Goal: Check status: Check status

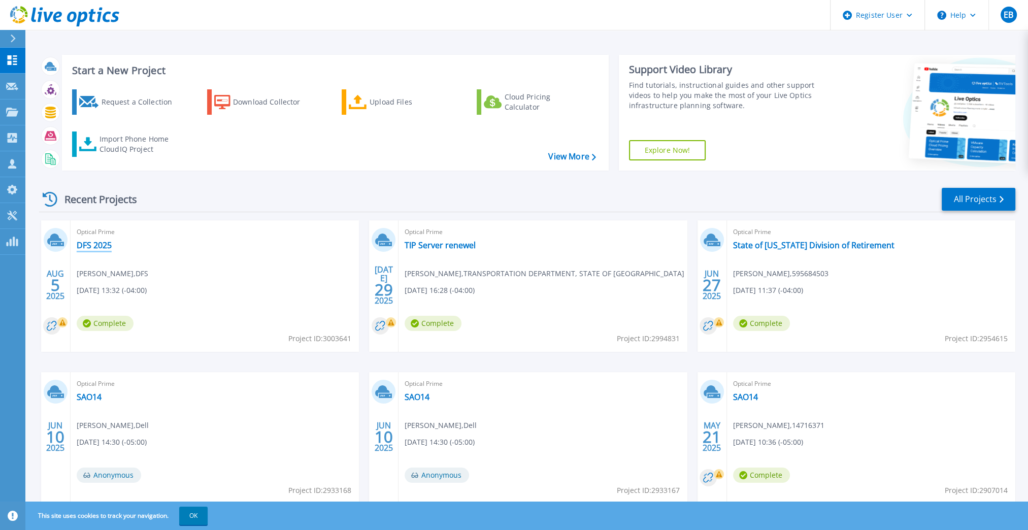
click at [102, 248] on link "DFS 2025" at bounding box center [94, 245] width 35 height 10
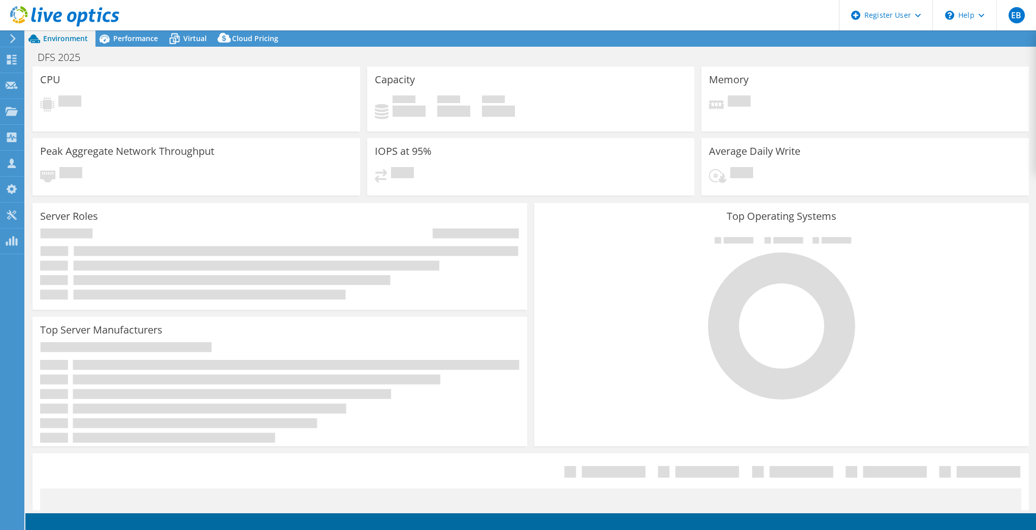
select select "USD"
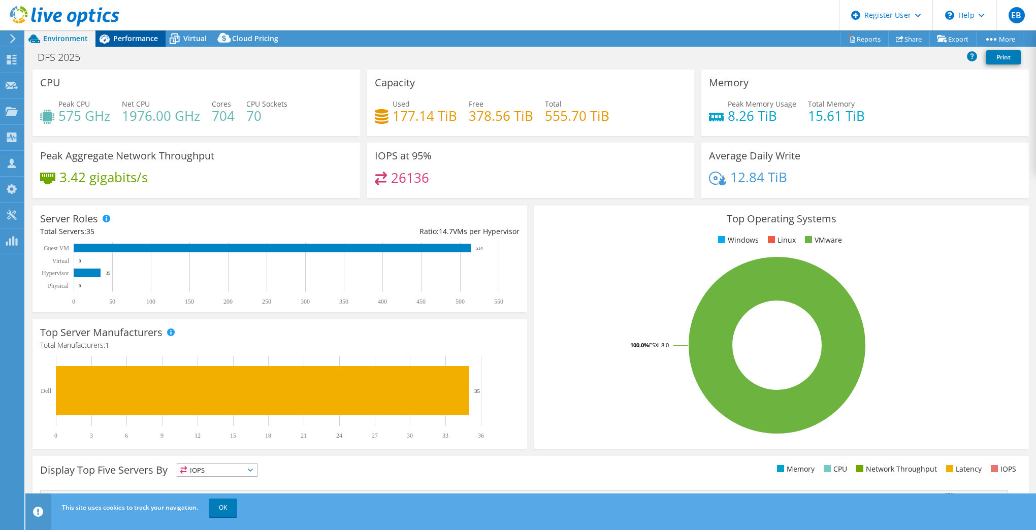
click at [128, 38] on span "Performance" at bounding box center [135, 39] width 45 height 10
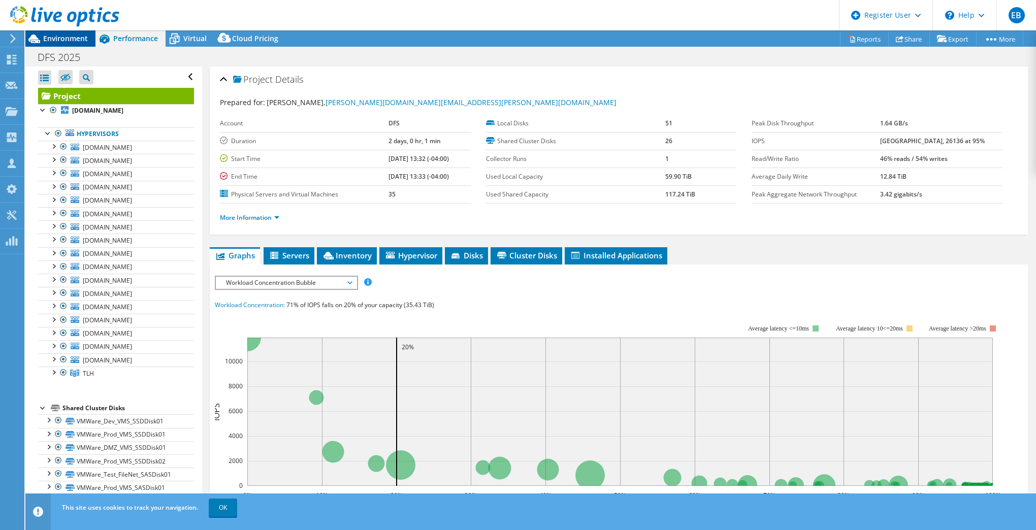
click at [72, 40] on span "Environment" at bounding box center [65, 39] width 45 height 10
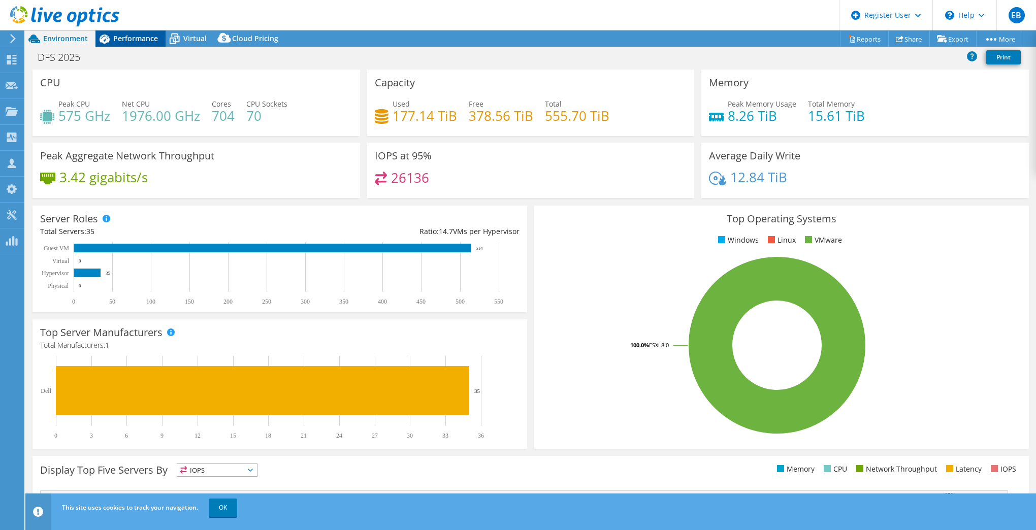
click at [136, 43] on div "Performance" at bounding box center [130, 38] width 70 height 16
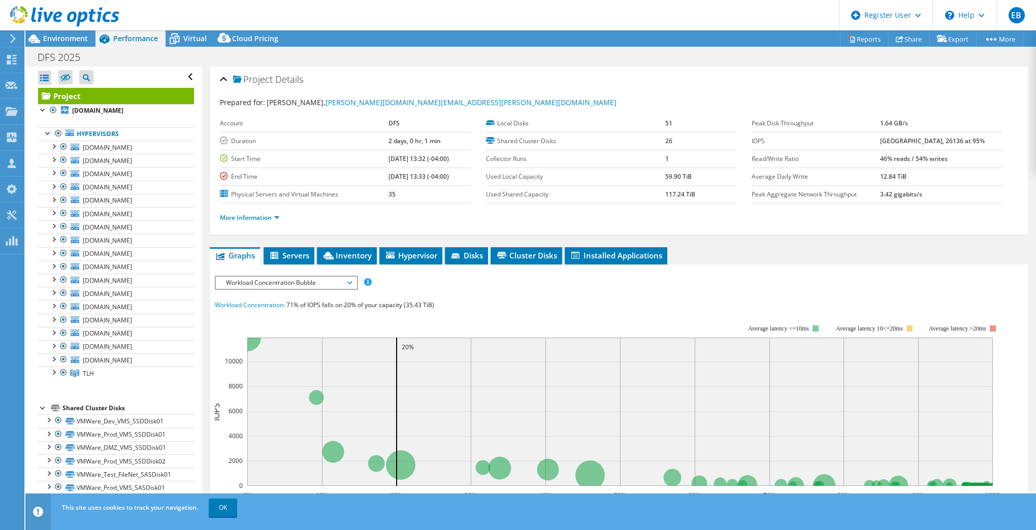
click at [348, 281] on span "Workload Concentration Bubble" at bounding box center [286, 283] width 131 height 12
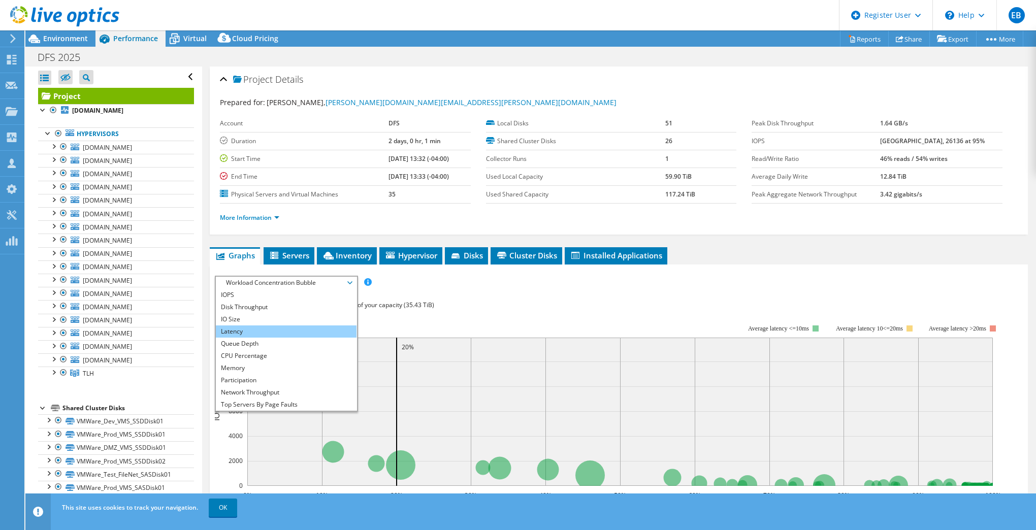
click at [278, 327] on li "Latency" at bounding box center [286, 332] width 141 height 12
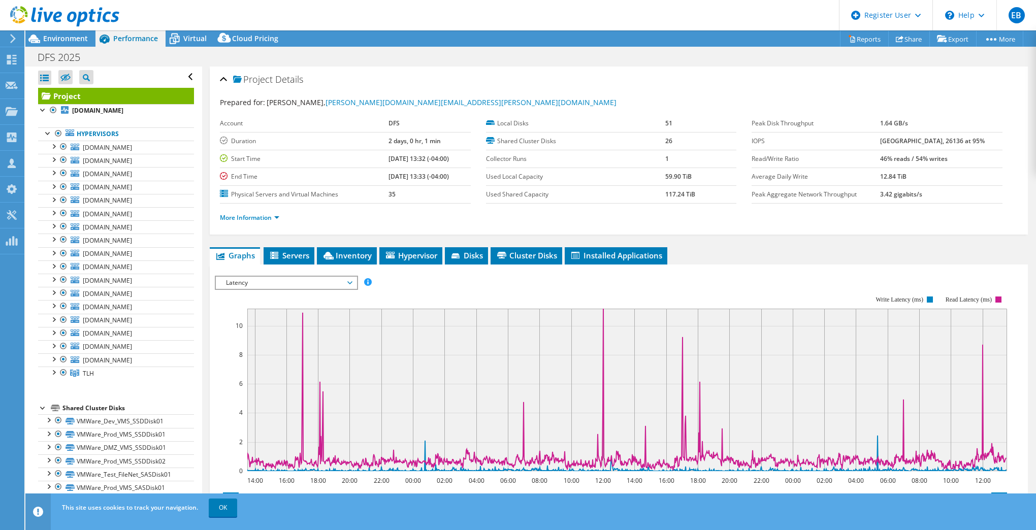
scroll to position [51, 0]
